Goal: Find specific page/section: Find specific page/section

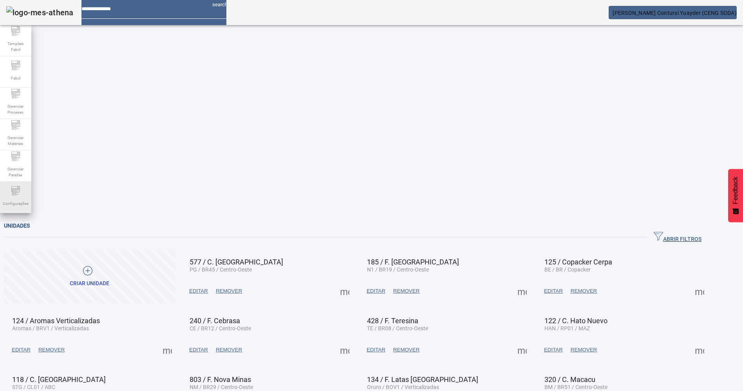
click at [13, 191] on icon at bounding box center [13, 191] width 2 height 2
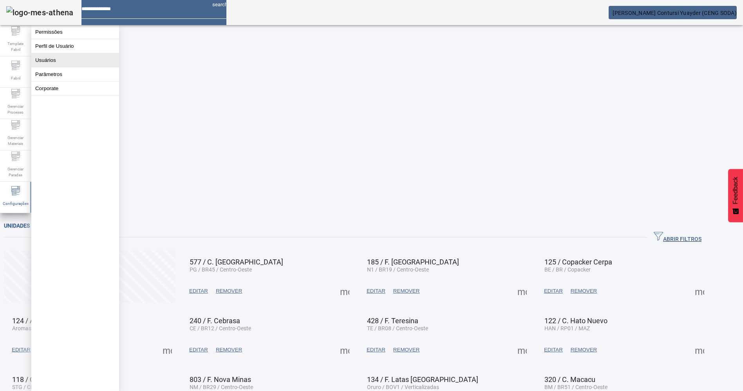
click at [67, 67] on button "Usuários" at bounding box center [75, 60] width 88 height 14
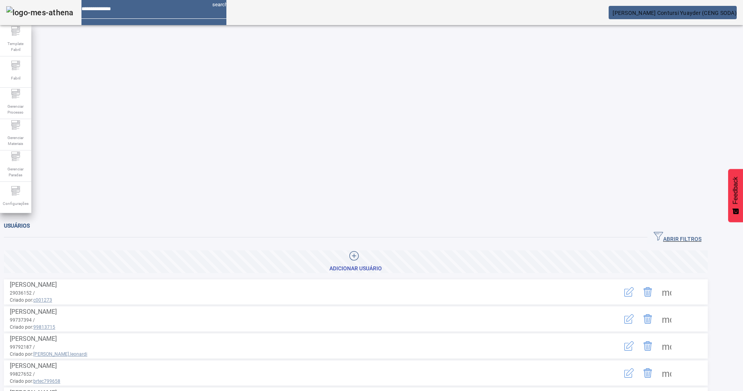
click at [687, 232] on span "ABRIR FILTROS" at bounding box center [678, 238] width 48 height 12
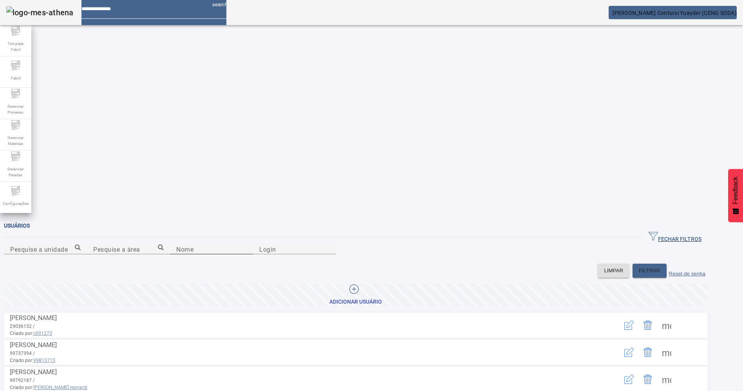
click at [247, 245] on input "Nome" at bounding box center [211, 249] width 71 height 9
type input "*******"
click at [652, 267] on span "FILTRAR" at bounding box center [650, 271] width 22 height 8
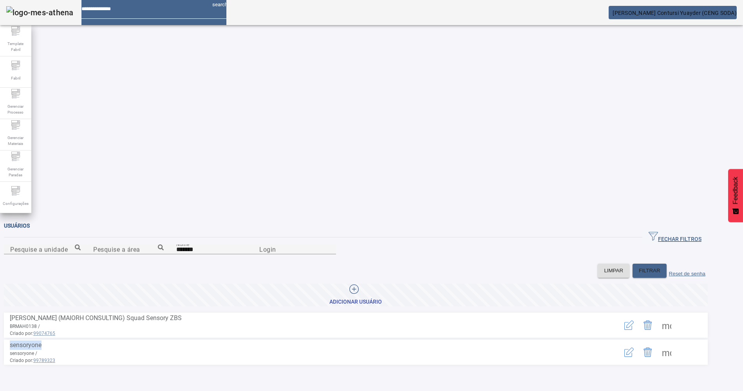
drag, startPoint x: 81, startPoint y: 204, endPoint x: 43, endPoint y: 203, distance: 38.0
click at [43, 340] on li "sensoryone sensoryone / Criado por: 99789323 more_vert" at bounding box center [356, 352] width 704 height 25
drag, startPoint x: 95, startPoint y: 218, endPoint x: 71, endPoint y: 221, distance: 23.8
click at [71, 340] on li "sensoryone sensoryone / Criado por: 99789323 more_vert" at bounding box center [356, 352] width 704 height 25
copy span "99789323"
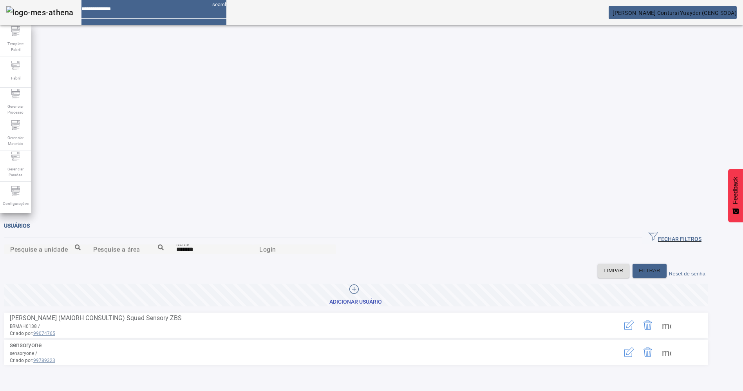
click at [737, 13] on em at bounding box center [737, 13] width 0 height 6
